Goal: Information Seeking & Learning: Find specific fact

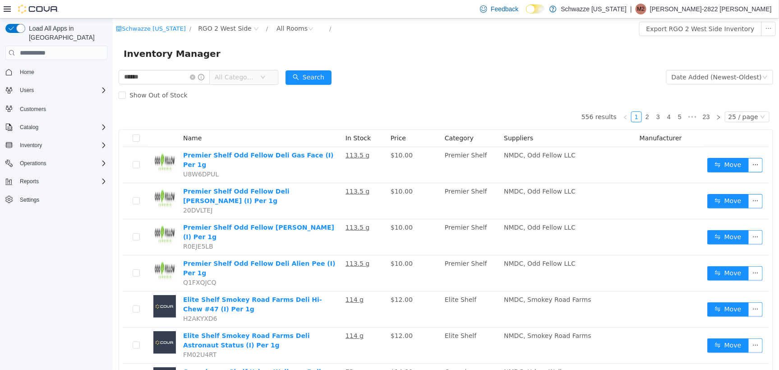
type input "**********"
click at [312, 70] on button "Search" at bounding box center [308, 77] width 46 height 14
